Goal: Information Seeking & Learning: Learn about a topic

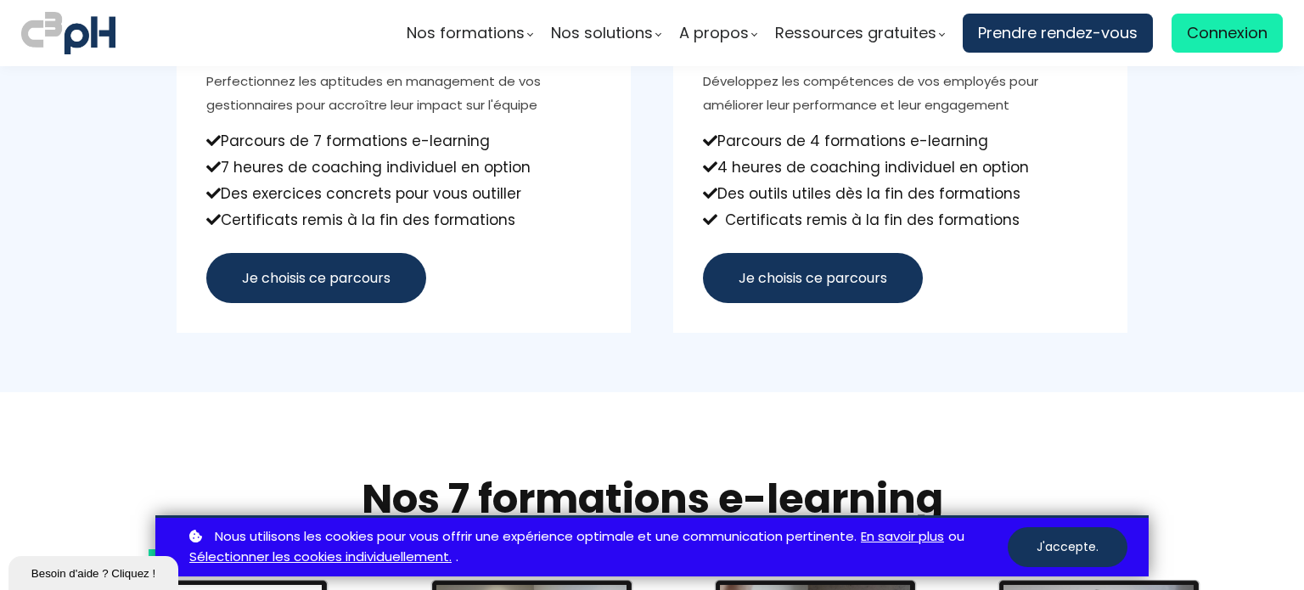
scroll to position [1273, 0]
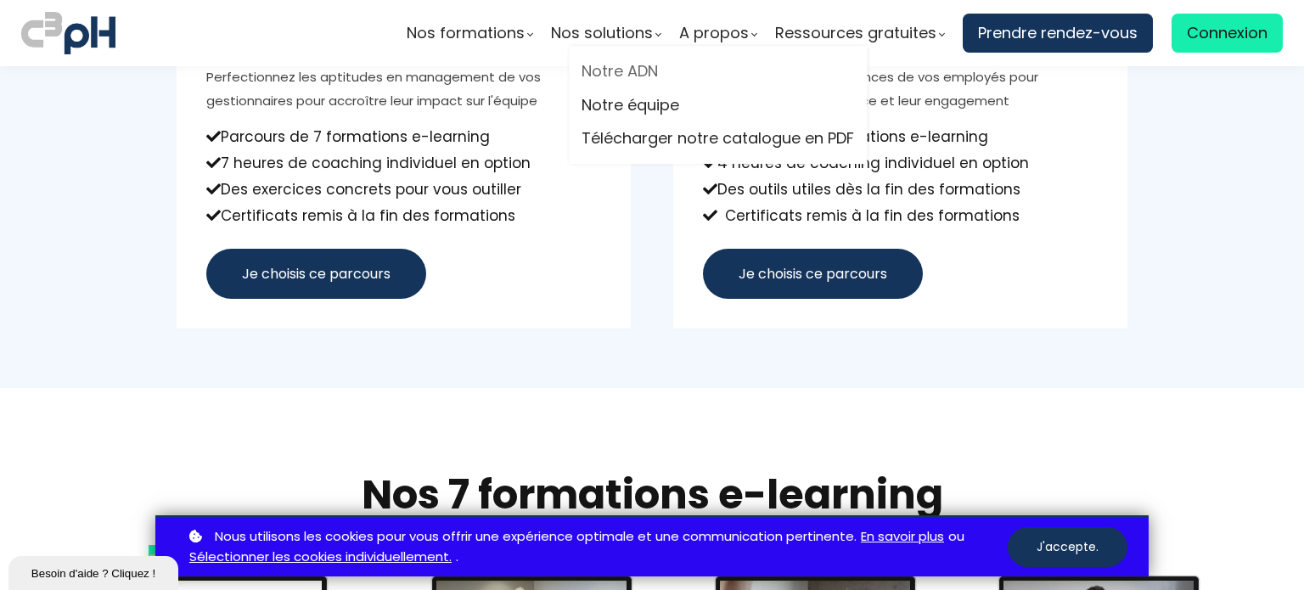
click at [636, 76] on link "Notre ADN" at bounding box center [717, 71] width 272 height 25
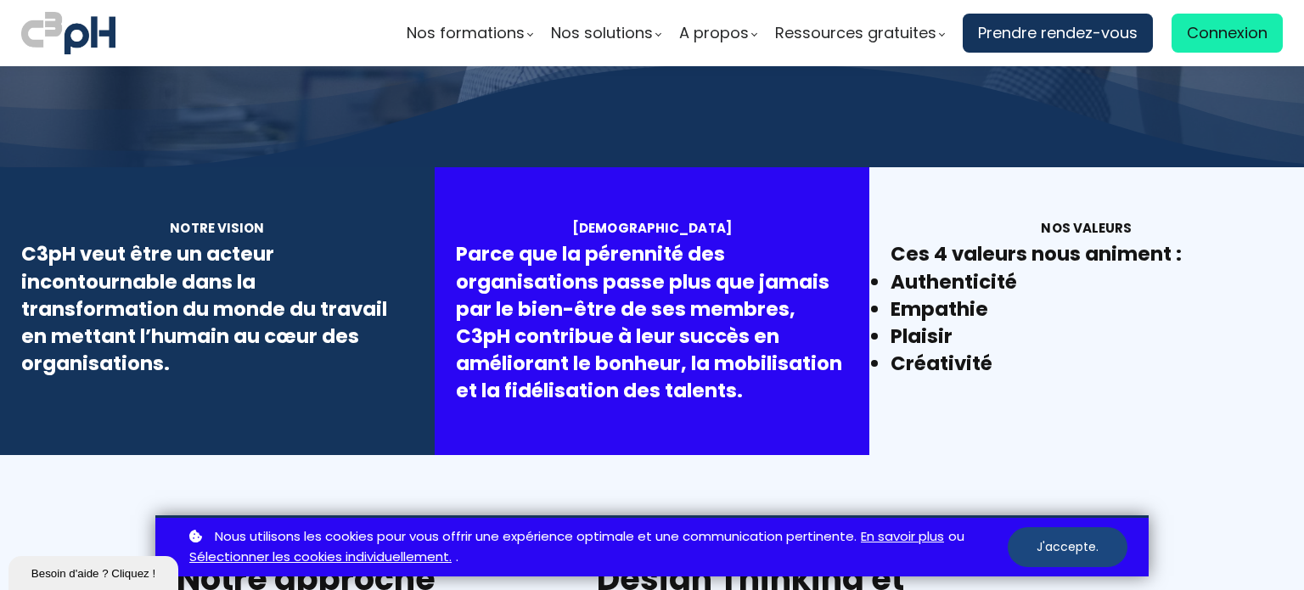
click at [1069, 546] on button "J'accepte." at bounding box center [1067, 547] width 120 height 40
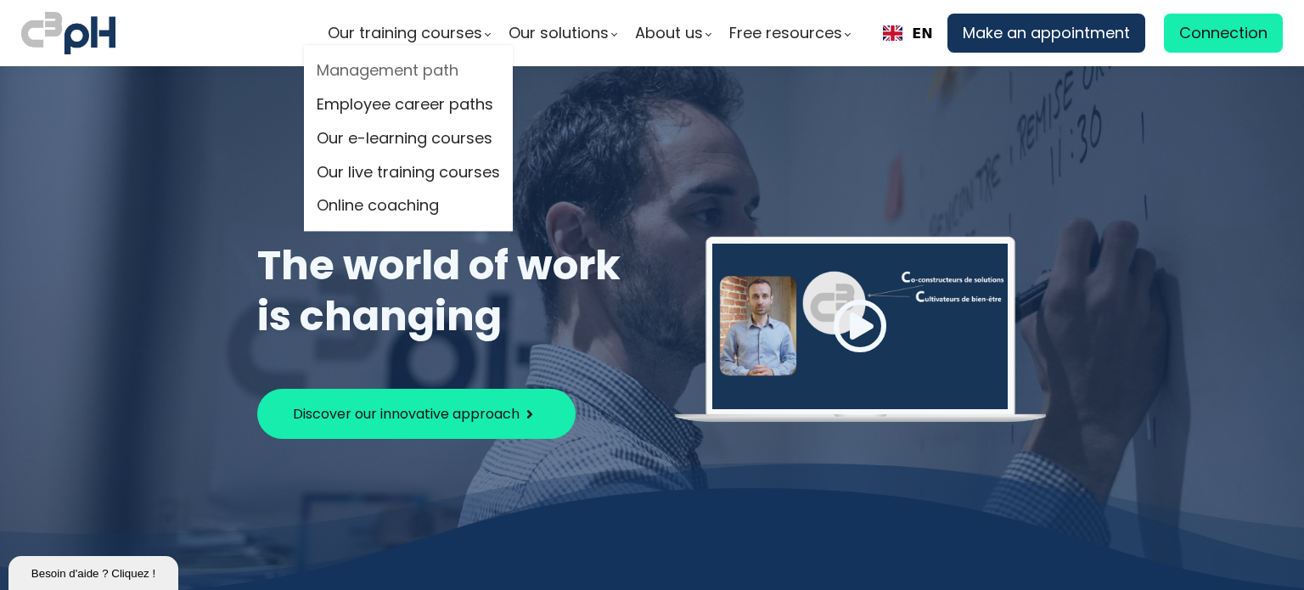
click at [420, 77] on link "Management path" at bounding box center [408, 71] width 183 height 25
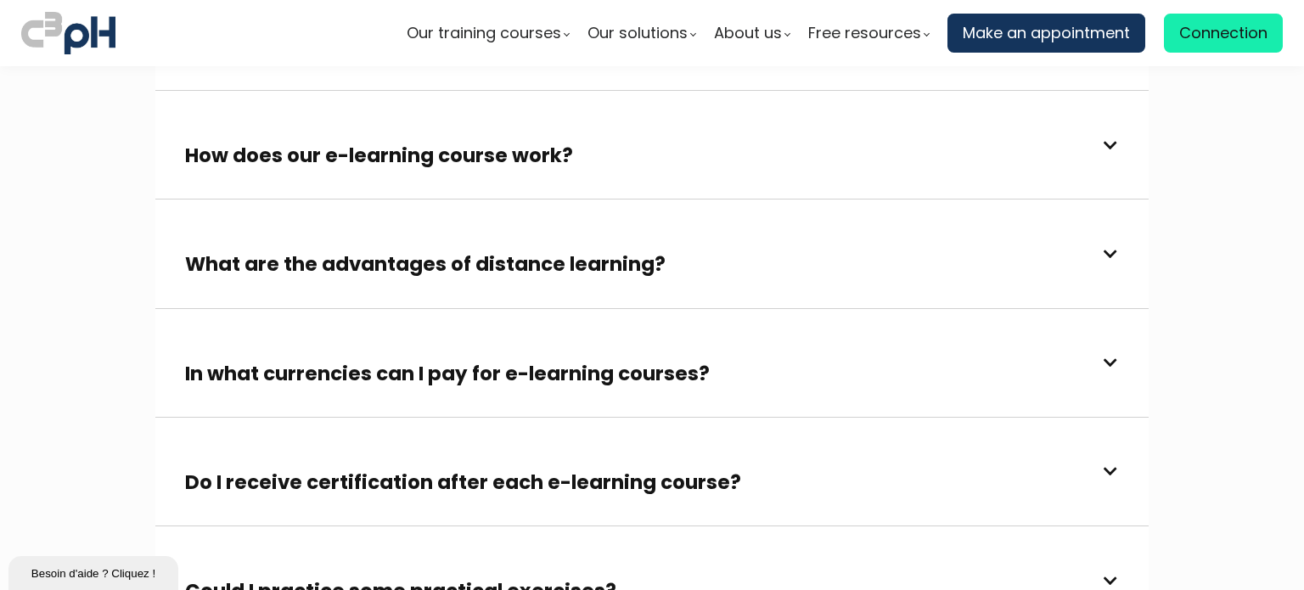
scroll to position [3894, 0]
